Goal: Task Accomplishment & Management: Use online tool/utility

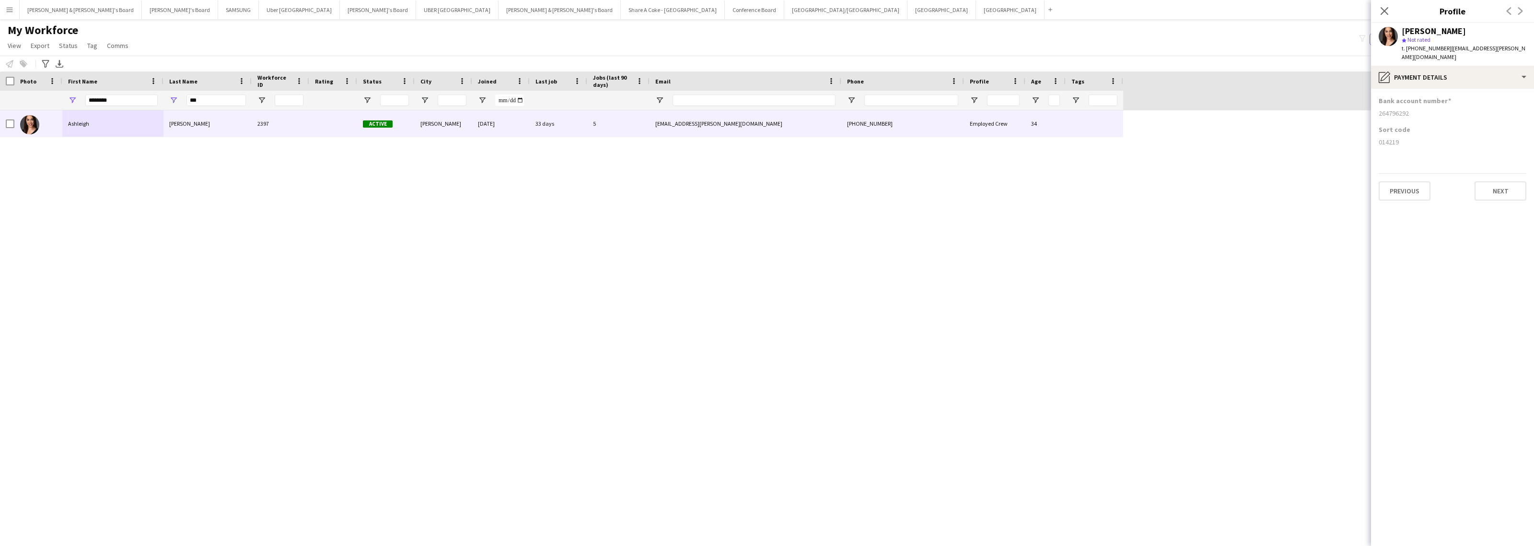
click at [8, 9] on app-icon "Menu" at bounding box center [10, 10] width 8 height 8
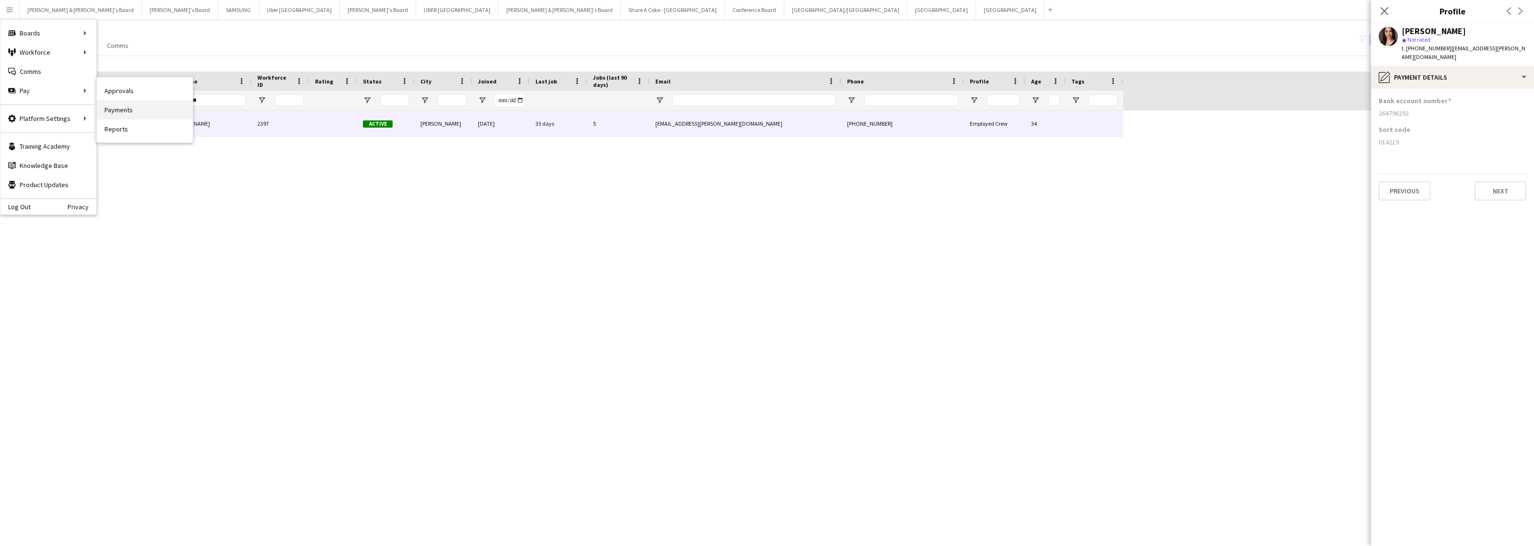
click at [118, 113] on link "Payments" at bounding box center [145, 109] width 96 height 19
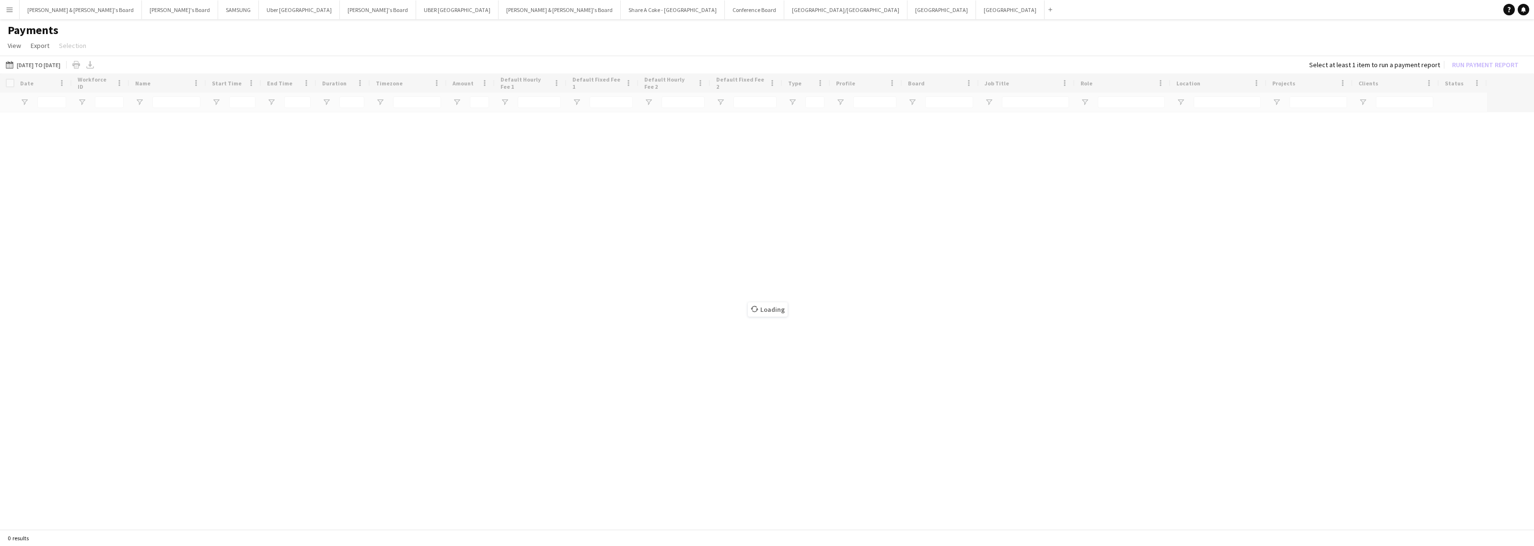
click at [12, 15] on button "Menu" at bounding box center [9, 9] width 19 height 19
click at [124, 68] on link "Status" at bounding box center [145, 71] width 96 height 19
click at [58, 63] on button "20-08-2025 to 26-08-2025 01-02-2025 to 28-02-2025" at bounding box center [33, 64] width 58 height 12
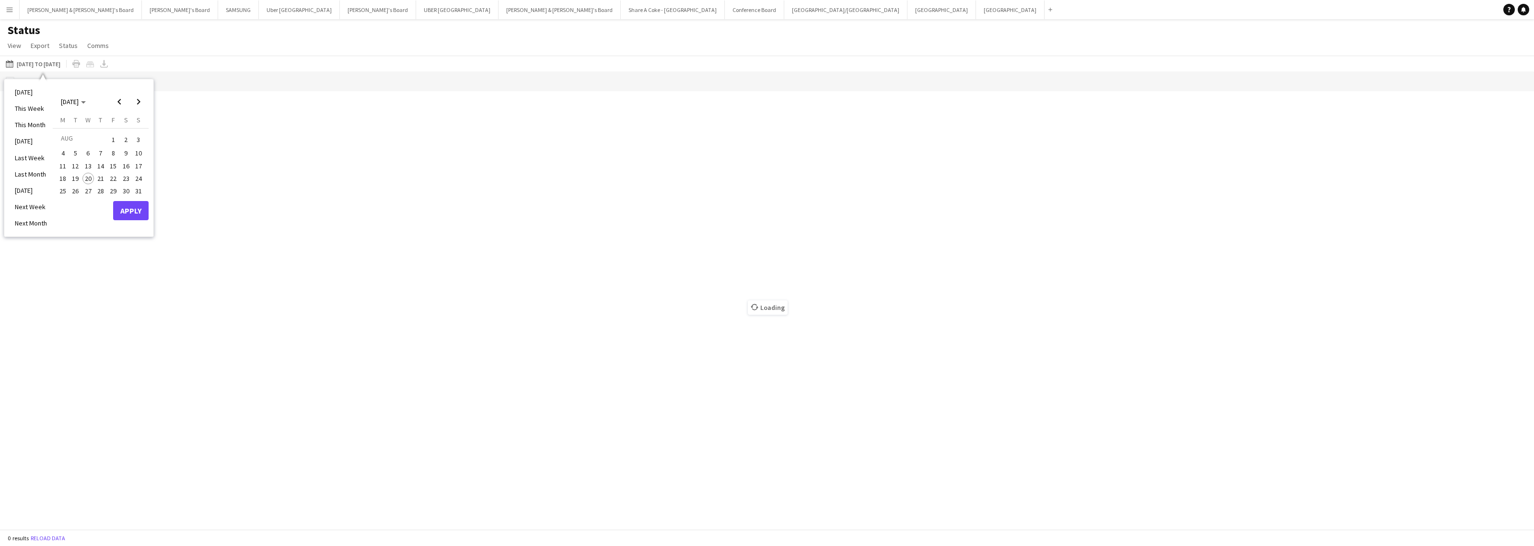
click at [111, 141] on span "1" at bounding box center [113, 139] width 12 height 13
click at [109, 166] on span "15" at bounding box center [113, 166] width 12 height 12
click at [133, 208] on button "Apply" at bounding box center [130, 210] width 35 height 19
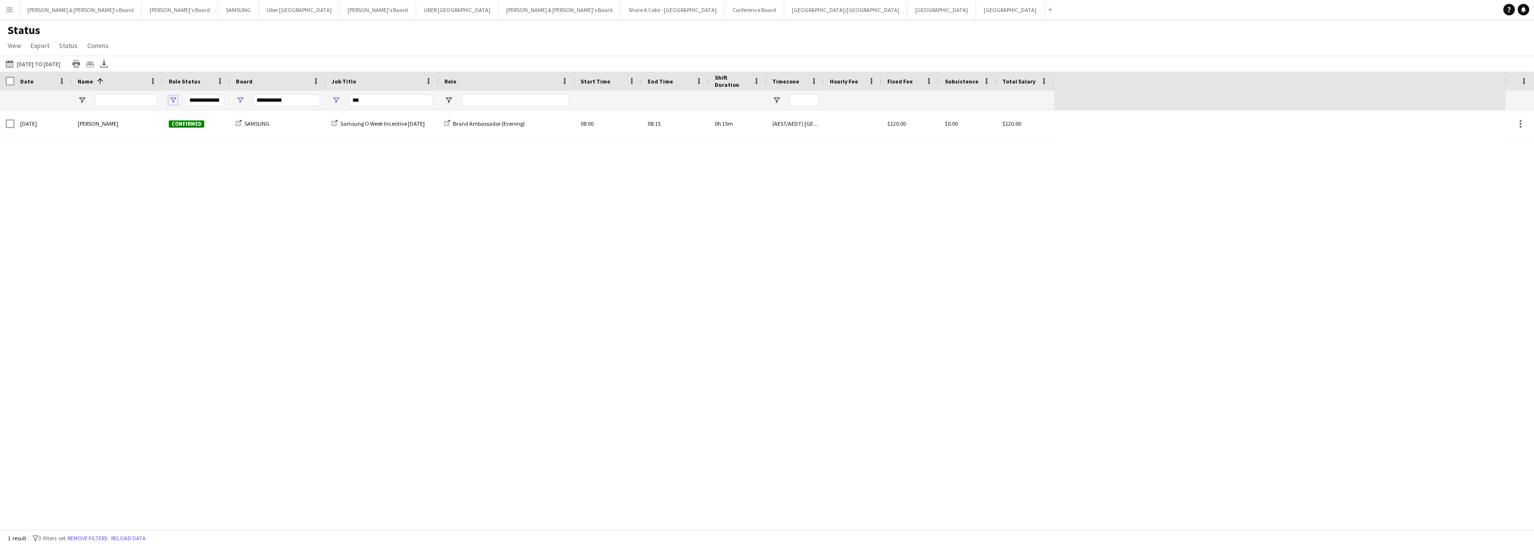
click at [173, 98] on span "Open Filter Menu" at bounding box center [173, 100] width 9 height 9
click at [283, 98] on div "**********" at bounding box center [286, 100] width 67 height 12
drag, startPoint x: 371, startPoint y: 101, endPoint x: 326, endPoint y: 102, distance: 44.6
click at [326, 102] on div "***" at bounding box center [382, 100] width 113 height 19
click at [243, 97] on span "Open Filter Menu" at bounding box center [240, 100] width 9 height 9
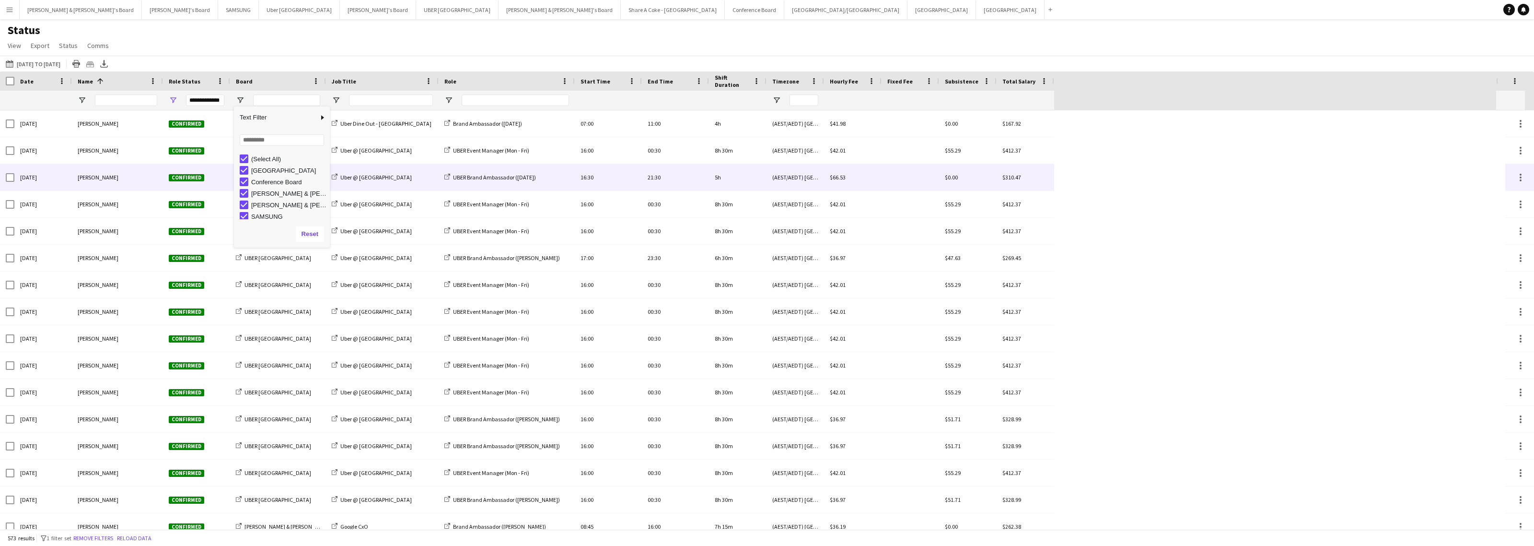
click at [461, 187] on div "UBER Brand Ambassador (Sunday)" at bounding box center [507, 177] width 136 height 26
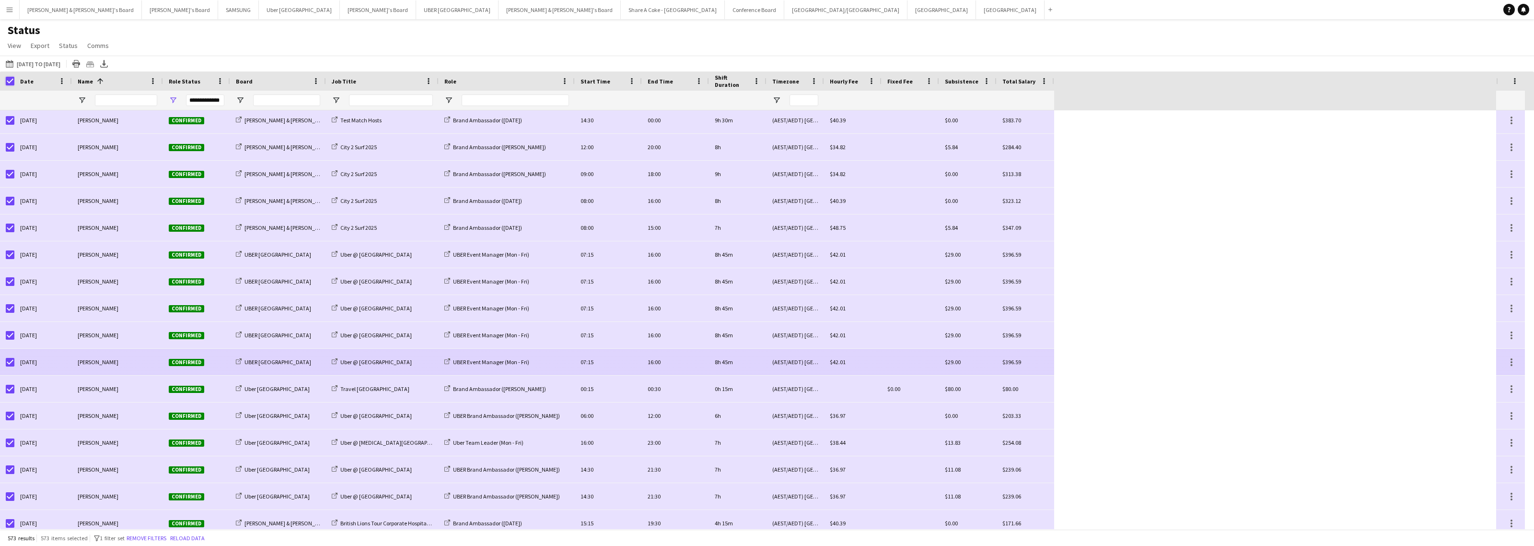
scroll to position [2397, 0]
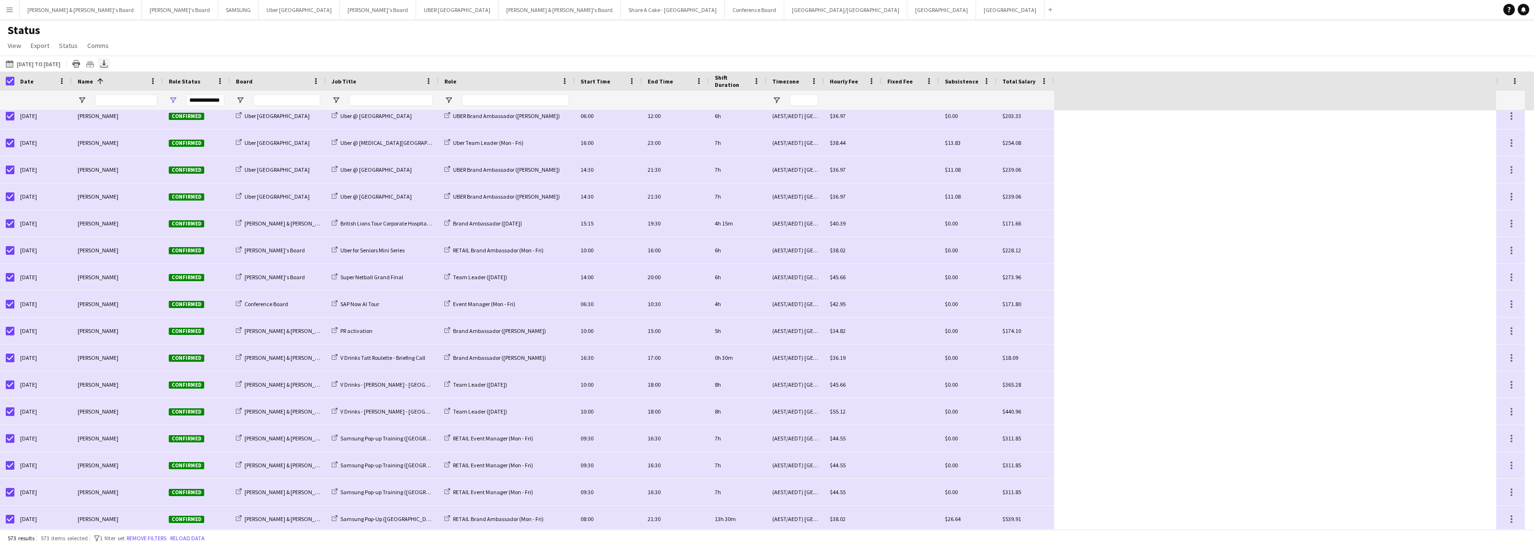
click at [108, 63] on icon "Export XLSX" at bounding box center [104, 64] width 8 height 8
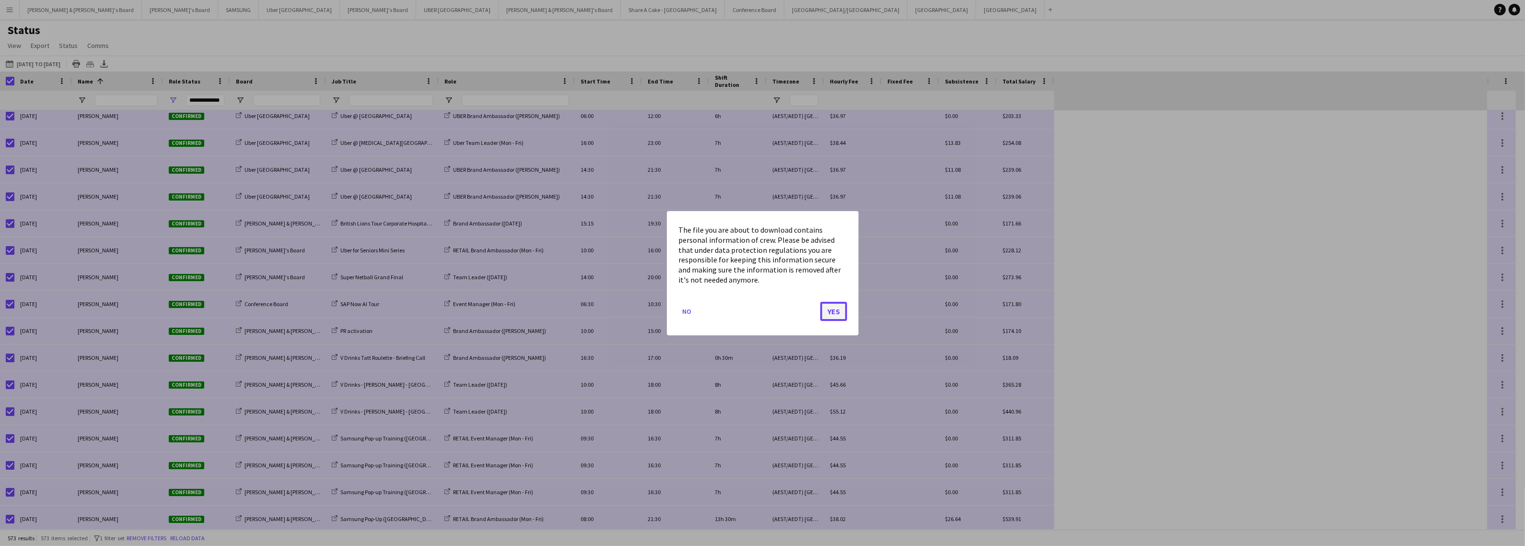
click at [767, 306] on button "Yes" at bounding box center [833, 310] width 27 height 19
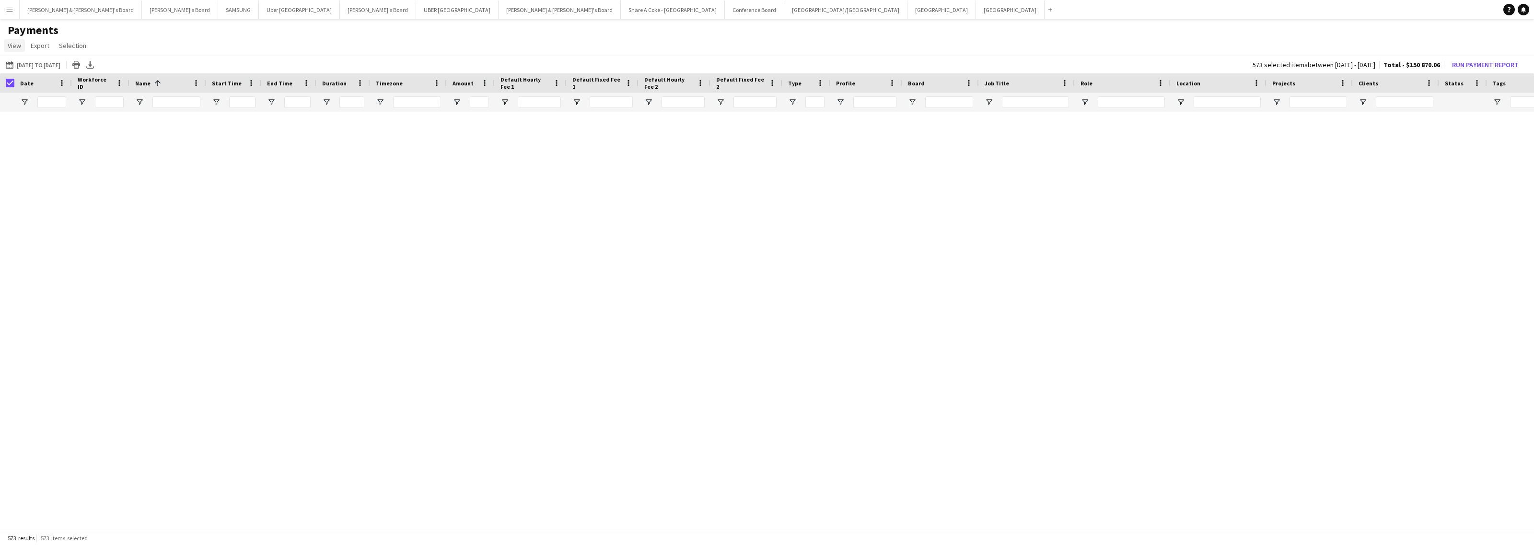
scroll to position [1485, 0]
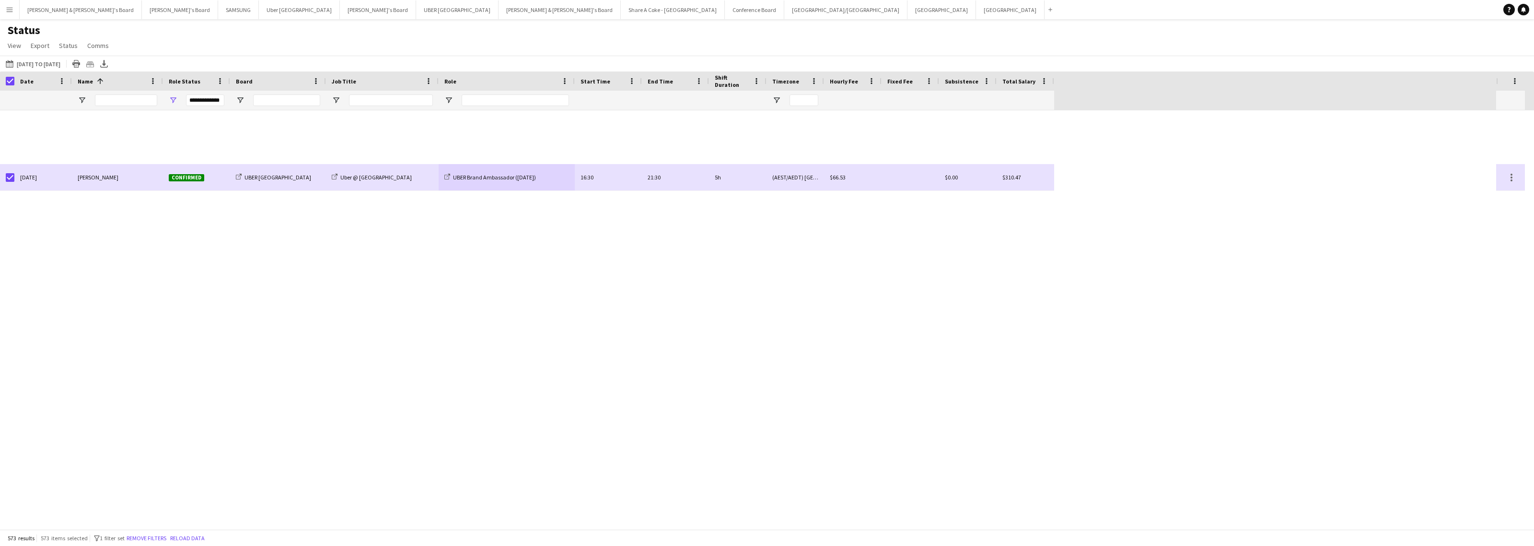
scroll to position [2397, 0]
